Goal: Browse casually

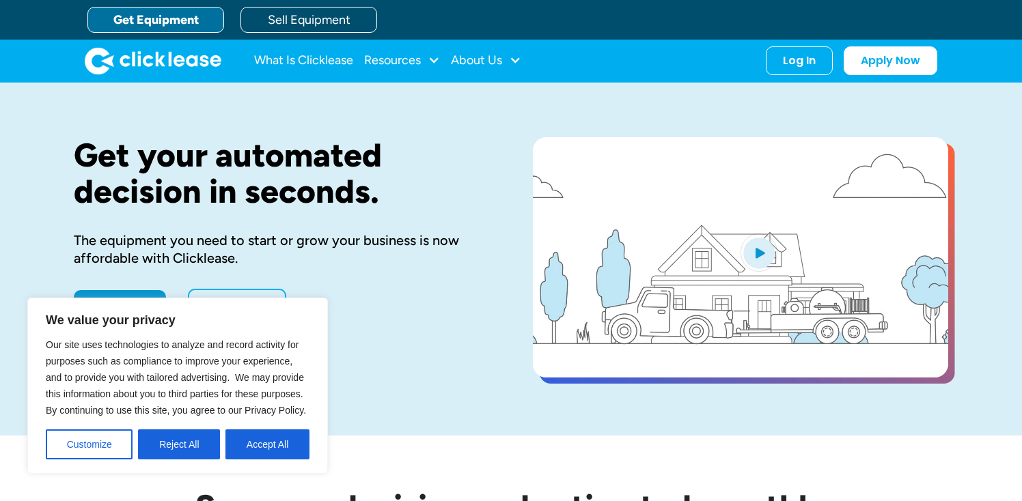
drag, startPoint x: 271, startPoint y: 447, endPoint x: 387, endPoint y: 408, distance: 122.1
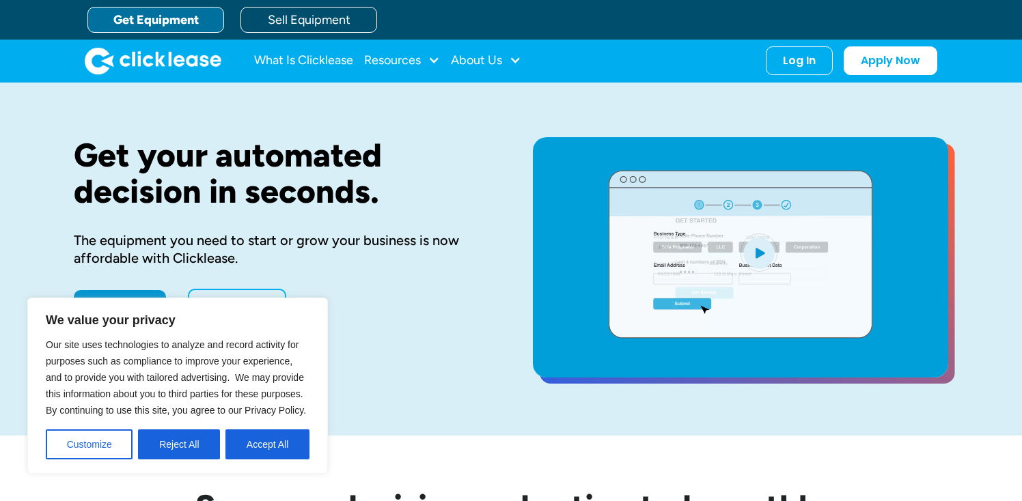
click at [271, 447] on button "Accept All" at bounding box center [267, 445] width 84 height 30
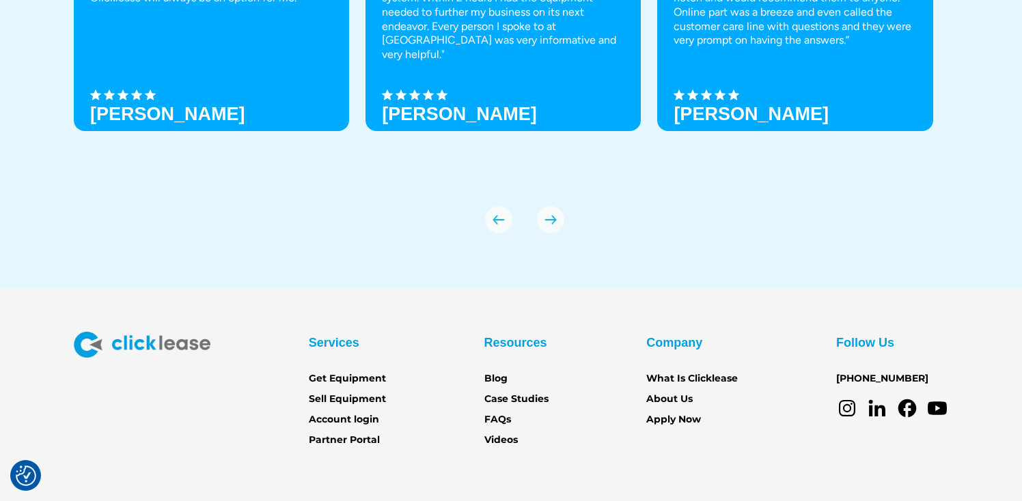
scroll to position [4819, 0]
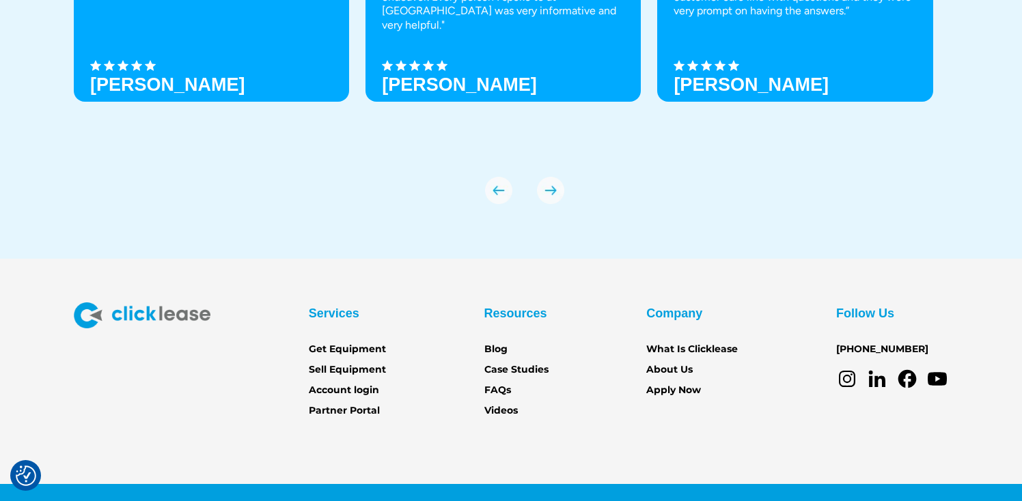
scroll to position [4819, 0]
